Goal: Navigation & Orientation: Find specific page/section

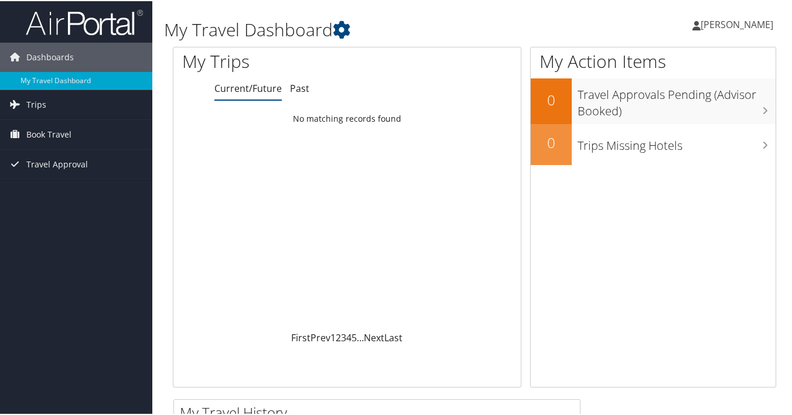
click at [732, 23] on span "Guoxin Sun" at bounding box center [736, 23] width 73 height 13
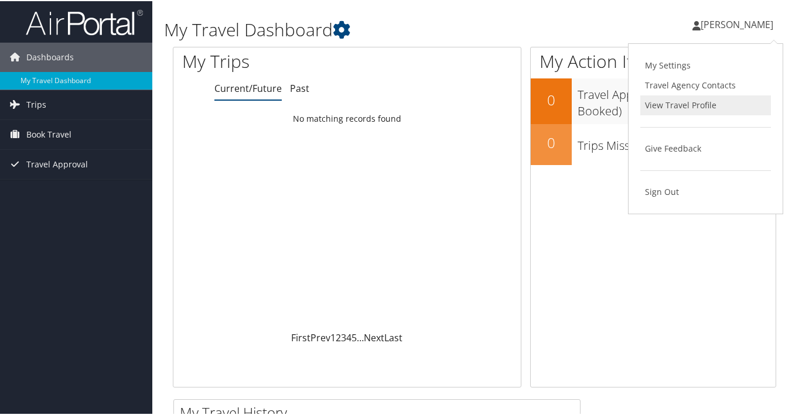
click at [675, 102] on link "View Travel Profile" at bounding box center [705, 104] width 131 height 20
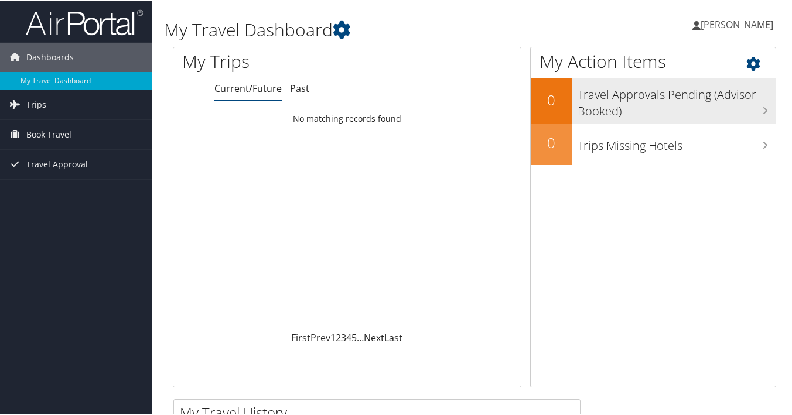
click at [762, 109] on icon at bounding box center [765, 109] width 6 height 9
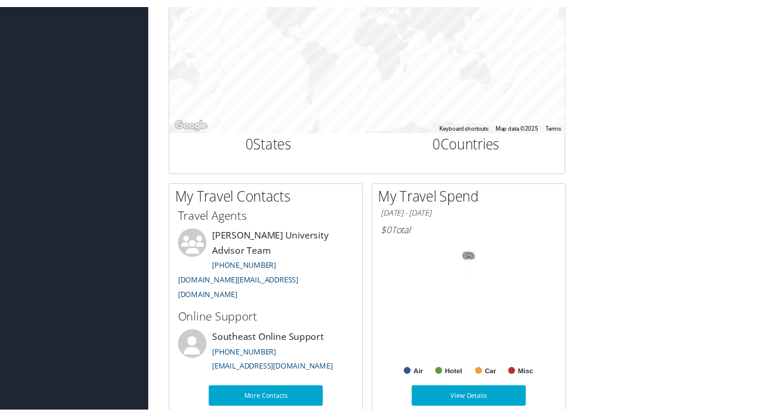
scroll to position [462, 0]
